Goal: Communication & Community: Answer question/provide support

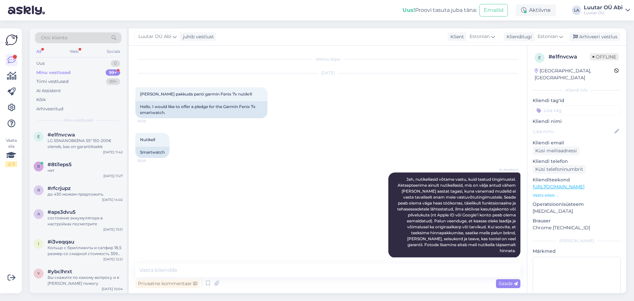
scroll to position [505, 0]
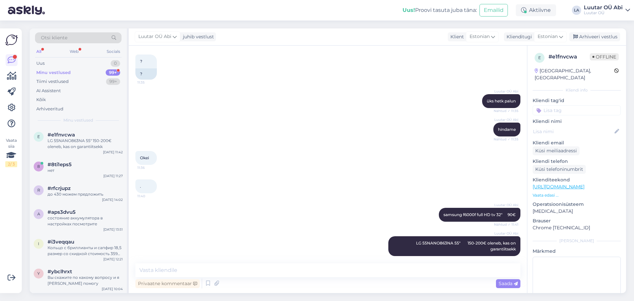
click at [97, 69] on div "Minu vestlused 99+" at bounding box center [78, 72] width 87 height 9
click at [178, 115] on div "Luutar OÜ Abi hindame Nähtud ✓ 11:35" at bounding box center [327, 129] width 385 height 28
click at [65, 57] on div "All Web Socials" at bounding box center [78, 52] width 87 height 10
click at [67, 60] on div "Uus 1" at bounding box center [78, 63] width 87 height 9
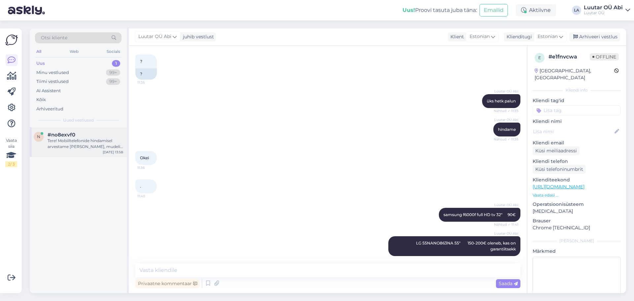
click at [79, 142] on div "Tere! Mobiiltelefonide hindamisel arvestame [PERSON_NAME], mudeli, seisukorra, …" at bounding box center [85, 144] width 75 height 12
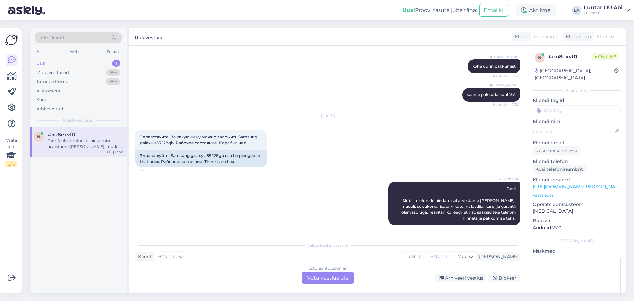
click at [77, 62] on div "Uus 1" at bounding box center [78, 63] width 87 height 9
click at [74, 133] on span "#no8exvf0" at bounding box center [62, 135] width 28 height 6
click at [328, 276] on div "Estonian to Estonian Võta vestlus üle" at bounding box center [328, 278] width 52 height 12
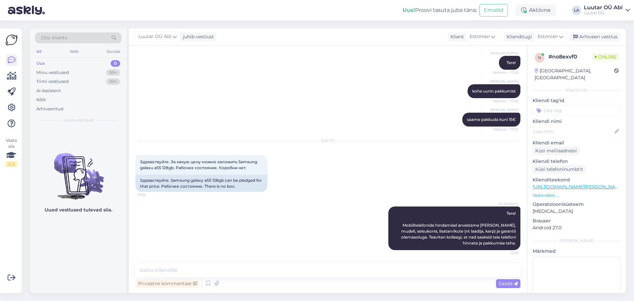
click at [195, 225] on div "AI Assistent Tere! Mobiiltelefonide hindamisel arvestame [PERSON_NAME], mudeli,…" at bounding box center [327, 228] width 385 height 58
drag, startPoint x: 239, startPoint y: 162, endPoint x: 174, endPoint y: 169, distance: 64.9
click at [174, 169] on span "Здравствуйте. За какую цену можно заложить Samsung galaxu a55 128gb. Рабочее со…" at bounding box center [199, 164] width 118 height 11
copy span "Samsung galaxu a55 128gb"
click at [255, 279] on div "Privaatne kommentaar Saada" at bounding box center [327, 283] width 385 height 13
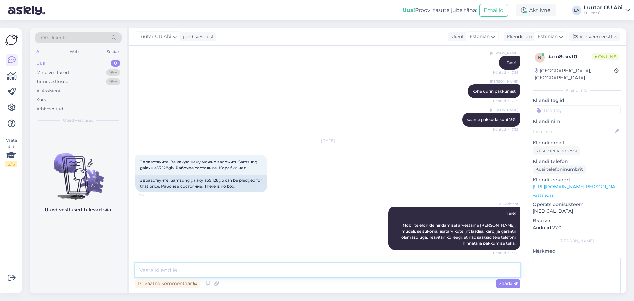
click at [242, 274] on textarea at bounding box center [327, 270] width 385 height 14
type textarea "до 100 можем предложить"
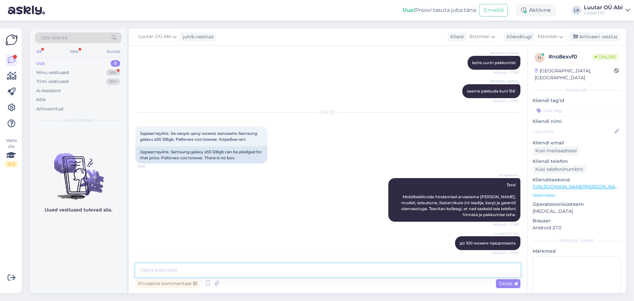
scroll to position [261, 0]
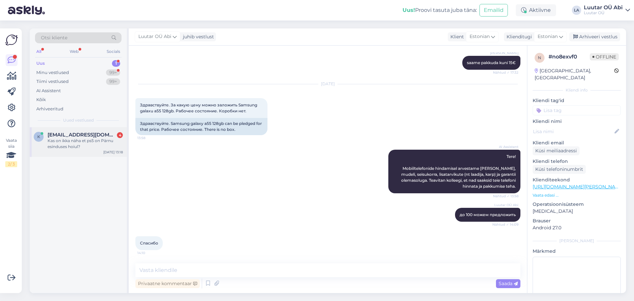
click at [98, 136] on span "[EMAIL_ADDRESS][DOMAIN_NAME]" at bounding box center [82, 135] width 69 height 6
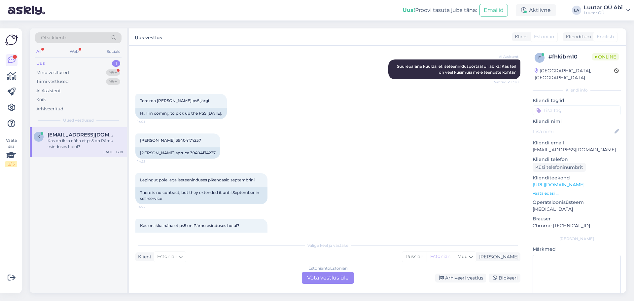
click at [312, 278] on div "Estonian to Estonian Võta vestlus üle" at bounding box center [328, 278] width 52 height 12
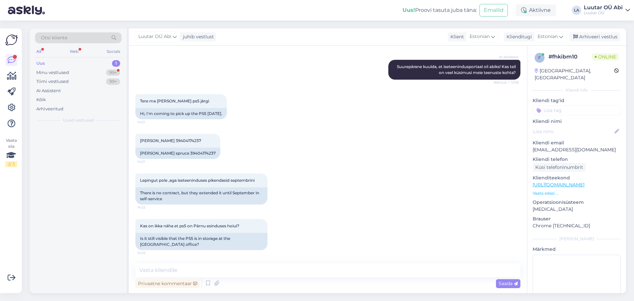
scroll to position [362, 0]
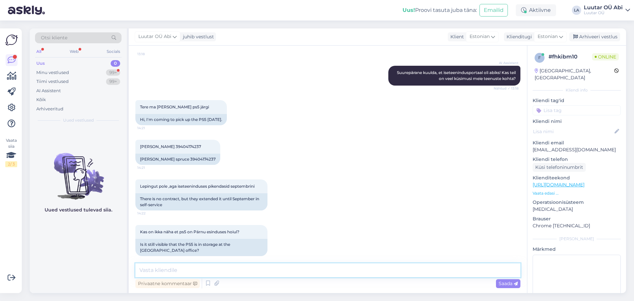
click at [301, 271] on textarea at bounding box center [327, 270] width 385 height 14
type textarea "л"
type textarea "üks hetk palun"
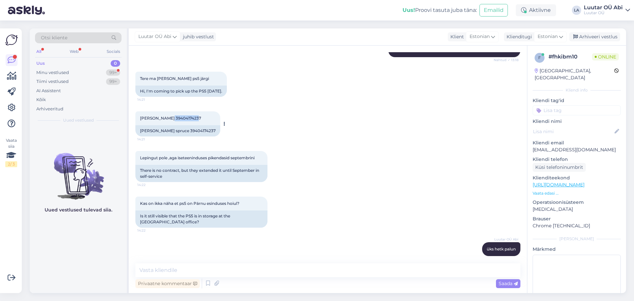
drag, startPoint x: 168, startPoint y: 118, endPoint x: 194, endPoint y: 119, distance: 25.1
click at [194, 119] on span "[PERSON_NAME] 39404174237" at bounding box center [170, 118] width 61 height 5
copy span "39404174237"
click at [353, 209] on div "Kas on ikka näha et ps5 on Pärnu esinduses hoiul? 14:22 Is it still visible tha…" at bounding box center [327, 212] width 385 height 46
click at [305, 262] on div "Vestlus algas [DATE] Tere ma pikendasid kuu aega ps5 konsooli . Kas on ilusti l…" at bounding box center [328, 169] width 398 height 247
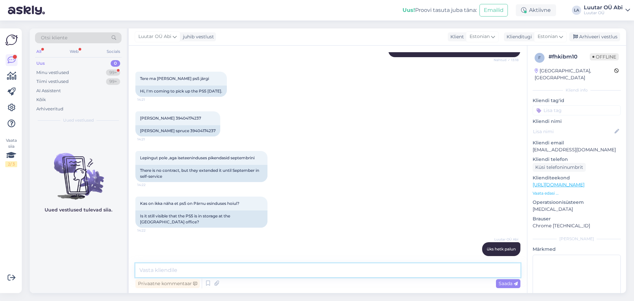
click at [291, 273] on textarea at bounding box center [327, 270] width 385 height 14
type textarea "jah kõik on korras, võite järgi tulla"
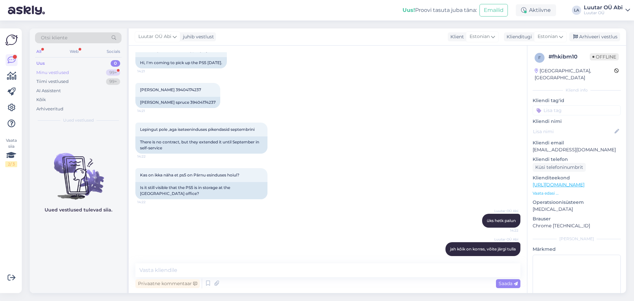
click at [114, 69] on div "99+" at bounding box center [113, 72] width 14 height 7
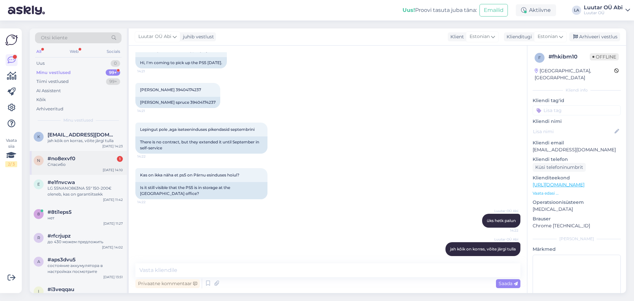
click at [96, 169] on div "n #no8exvf0 1 Спасибо [DATE] 14:10" at bounding box center [78, 163] width 97 height 24
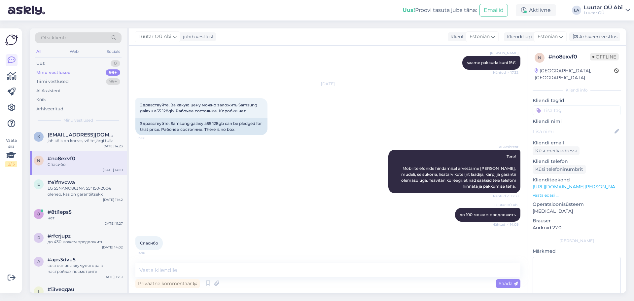
scroll to position [261, 0]
click at [278, 195] on div "AI Assistent Tere! Mobiiltelefonide hindamisel arvestame [PERSON_NAME], mudeli,…" at bounding box center [327, 171] width 385 height 58
click at [88, 135] on span "[EMAIL_ADDRESS][DOMAIN_NAME]" at bounding box center [82, 135] width 69 height 6
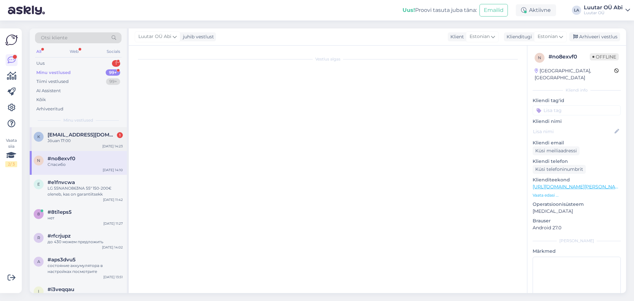
scroll to position [448, 0]
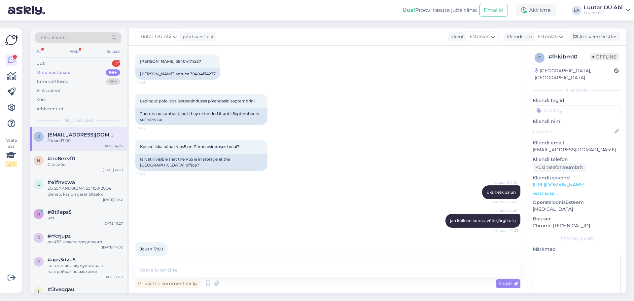
click at [325, 160] on div "Kas on ikka näha et ps5 on Pärnu esinduses hoiul? 14:22 Is it still visible tha…" at bounding box center [327, 155] width 385 height 46
